Goal: Task Accomplishment & Management: Manage account settings

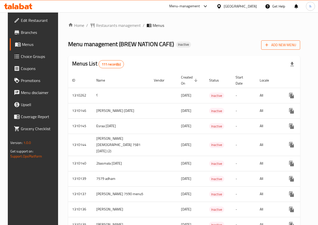
click at [276, 48] on span "Add New Menu" at bounding box center [280, 45] width 31 height 6
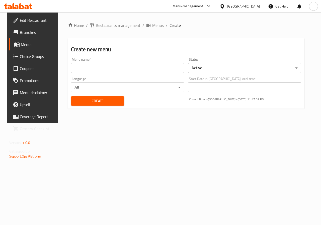
click at [170, 68] on input "text" at bounding box center [127, 68] width 113 height 10
click at [110, 68] on input "Heba 5331" at bounding box center [127, 68] width 113 height 10
click at [110, 68] on input "Heba 5331 ." at bounding box center [127, 68] width 113 height 10
click at [110, 68] on input "Heba 5331 .9" at bounding box center [127, 68] width 113 height 10
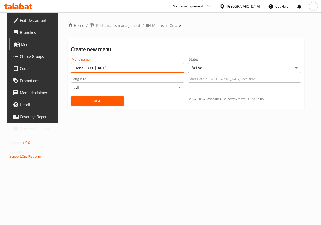
type input "Heba 5331 .[DATE]"
click at [92, 105] on button "Create" at bounding box center [97, 100] width 53 height 9
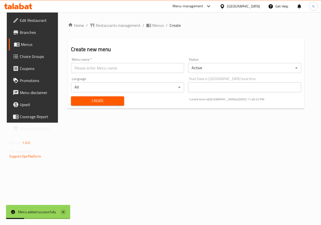
click at [61, 211] on icon at bounding box center [63, 212] width 6 height 6
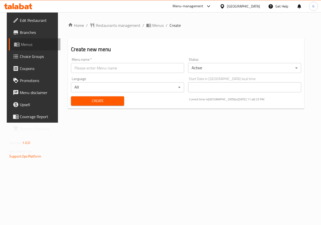
click at [27, 44] on span "Menus" at bounding box center [39, 44] width 36 height 6
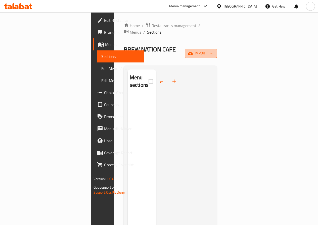
click at [217, 49] on button "import" at bounding box center [201, 53] width 32 height 9
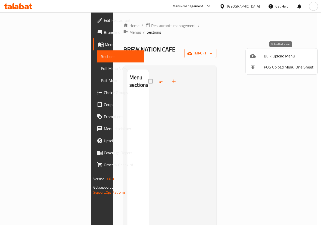
click at [278, 57] on span "Bulk Upload Menu" at bounding box center [289, 56] width 50 height 6
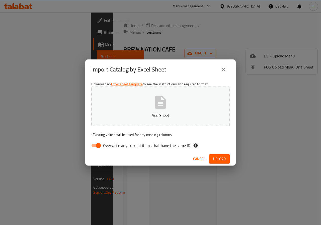
click at [167, 114] on p "Add Sheet" at bounding box center [160, 116] width 123 height 6
click at [93, 147] on input "Overwrite any current items that have the same ID." at bounding box center [98, 146] width 29 height 10
checkbox input "false"
click at [162, 118] on p "Add Sheet" at bounding box center [160, 116] width 123 height 6
click at [214, 161] on span "Upload" at bounding box center [219, 159] width 13 height 6
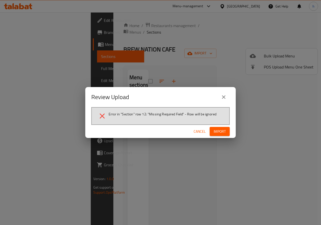
click at [223, 96] on icon "close" at bounding box center [224, 97] width 4 height 4
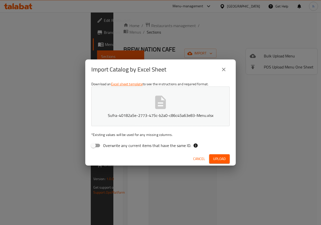
click at [224, 68] on icon "close" at bounding box center [224, 70] width 6 height 6
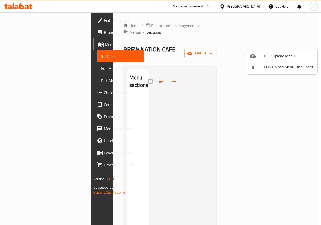
click at [22, 44] on div at bounding box center [160, 112] width 321 height 225
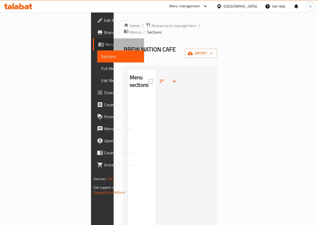
click at [105, 44] on span "Menus" at bounding box center [122, 44] width 35 height 6
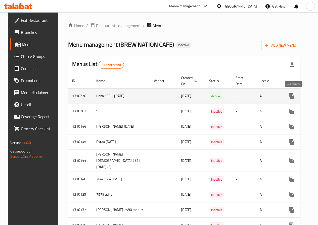
click at [309, 97] on button "enhanced table" at bounding box center [315, 96] width 12 height 12
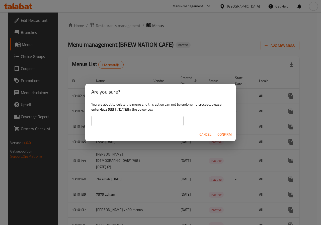
click at [228, 133] on span "Confirm" at bounding box center [225, 135] width 14 height 6
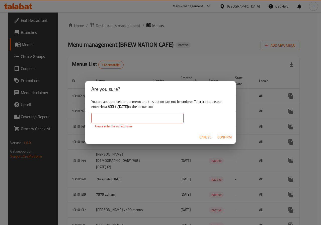
drag, startPoint x: 133, startPoint y: 106, endPoint x: 101, endPoint y: 104, distance: 31.7
click at [101, 104] on b "Heba 5331 .[DATE]" at bounding box center [114, 106] width 29 height 7
copy b "Heba 5331 .[DATE]"
click at [107, 116] on input "text" at bounding box center [137, 118] width 92 height 10
paste input "Heba 5331 .[DATE]"
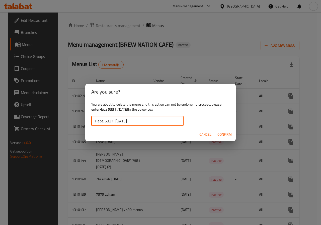
type input "Heba 5331 .[DATE]"
click at [226, 134] on span "Confirm" at bounding box center [225, 135] width 14 height 6
